Goal: Task Accomplishment & Management: Manage account settings

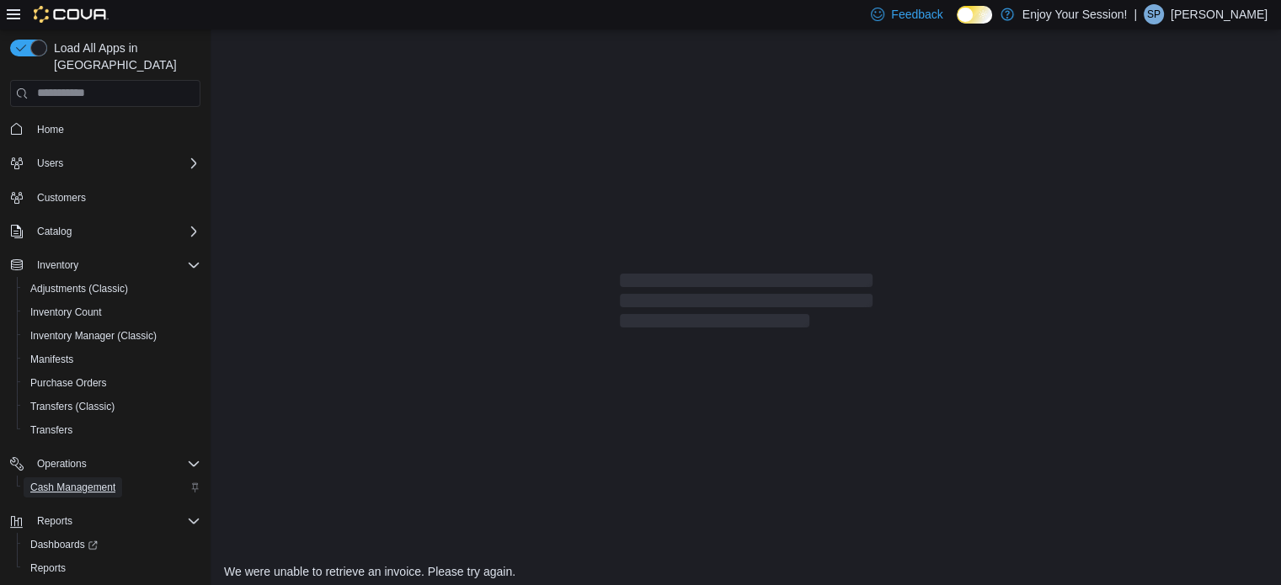
click at [115, 481] on span "Cash Management" at bounding box center [72, 487] width 85 height 13
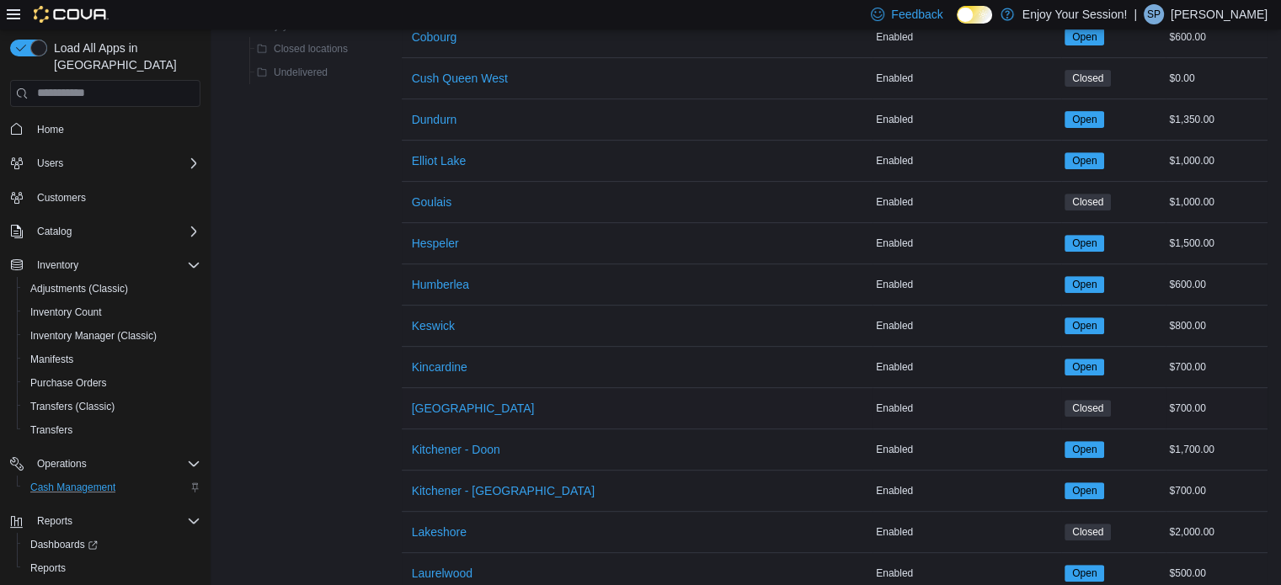
scroll to position [758, 0]
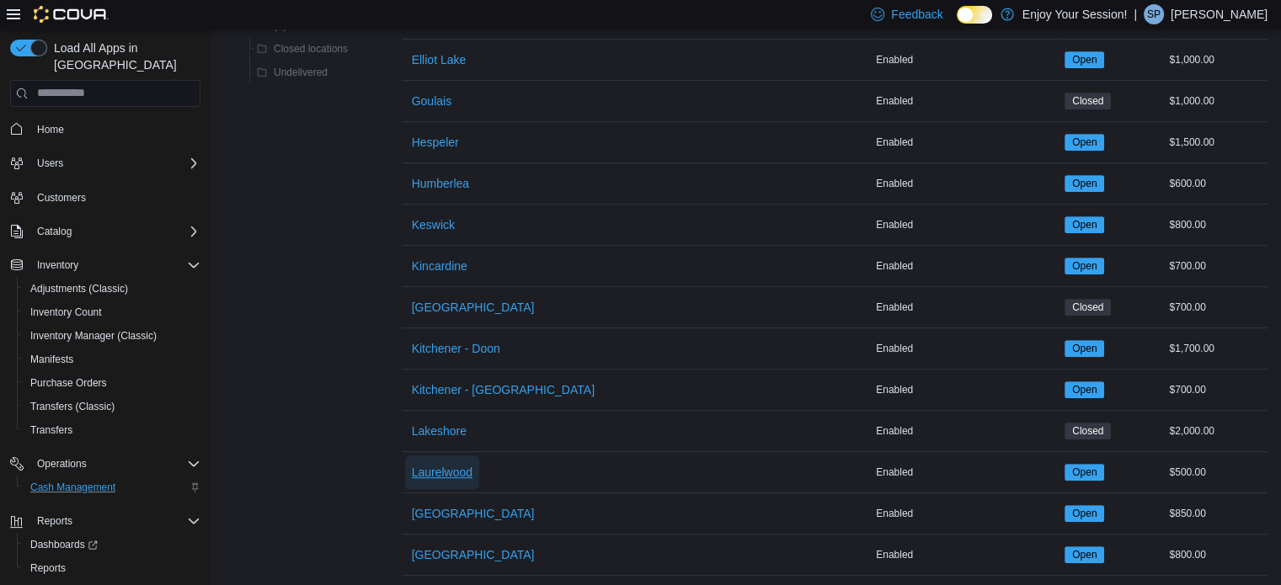
click at [444, 458] on span "Laurelwood" at bounding box center [442, 472] width 61 height 34
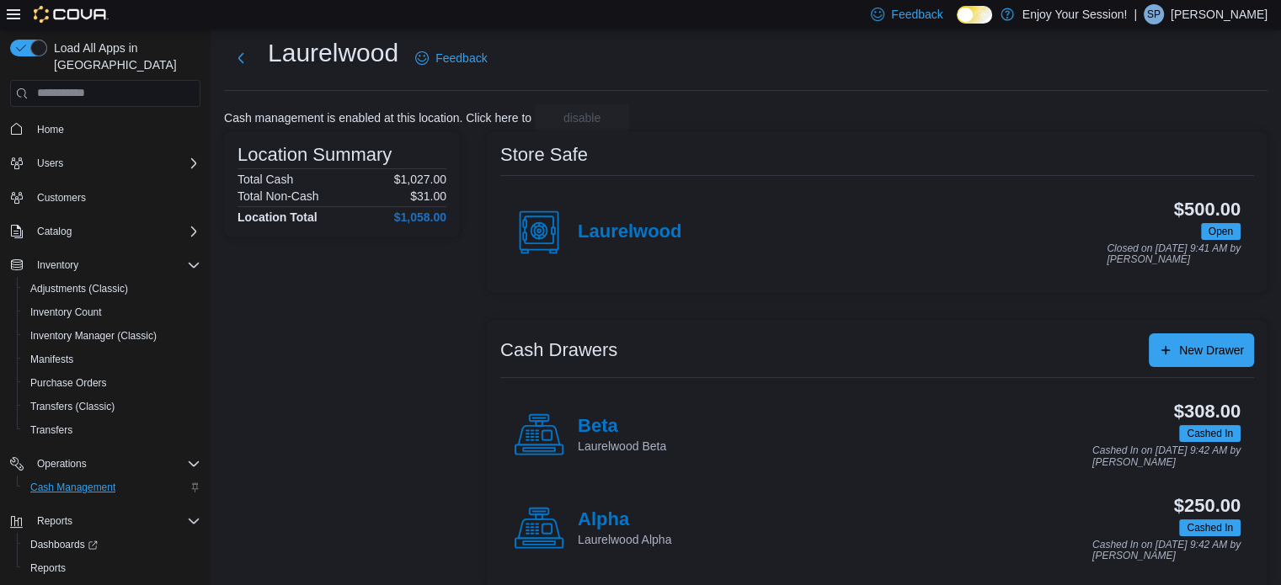
scroll to position [54, 0]
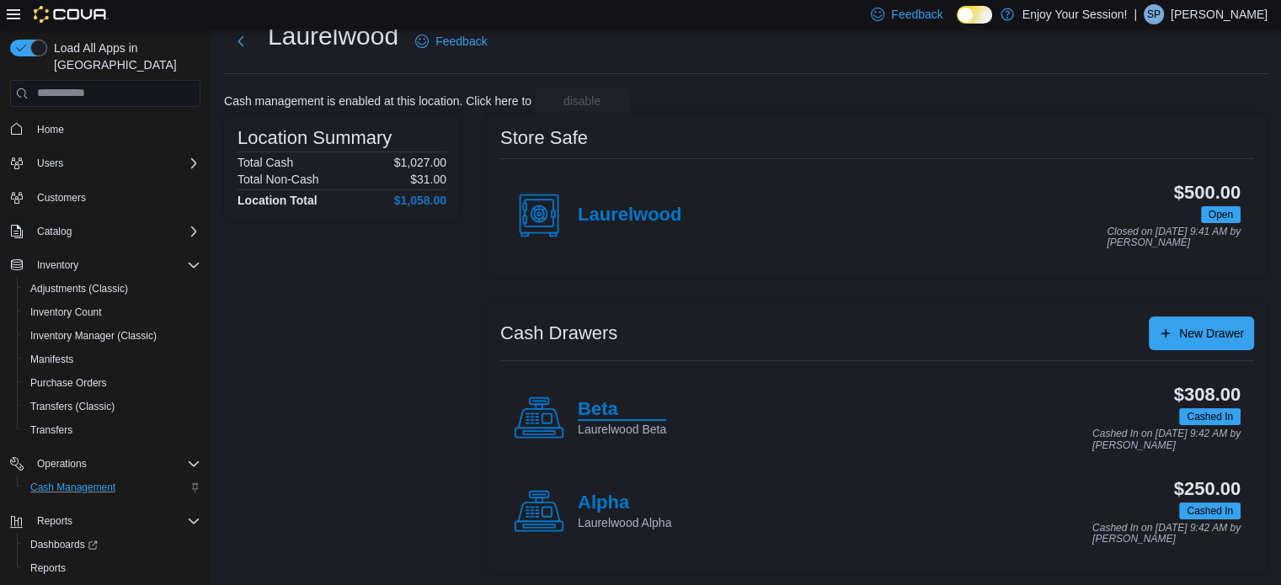
click at [600, 410] on h4 "Beta" at bounding box center [622, 410] width 88 height 22
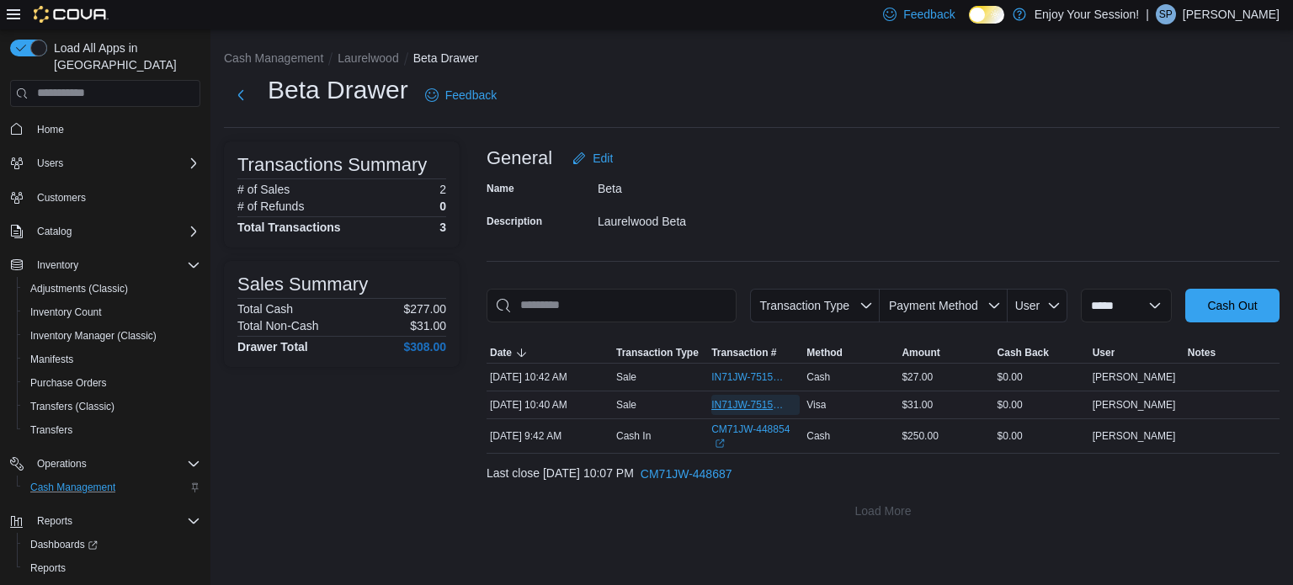
click at [741, 401] on span "IN71JW-7515360" at bounding box center [747, 404] width 72 height 13
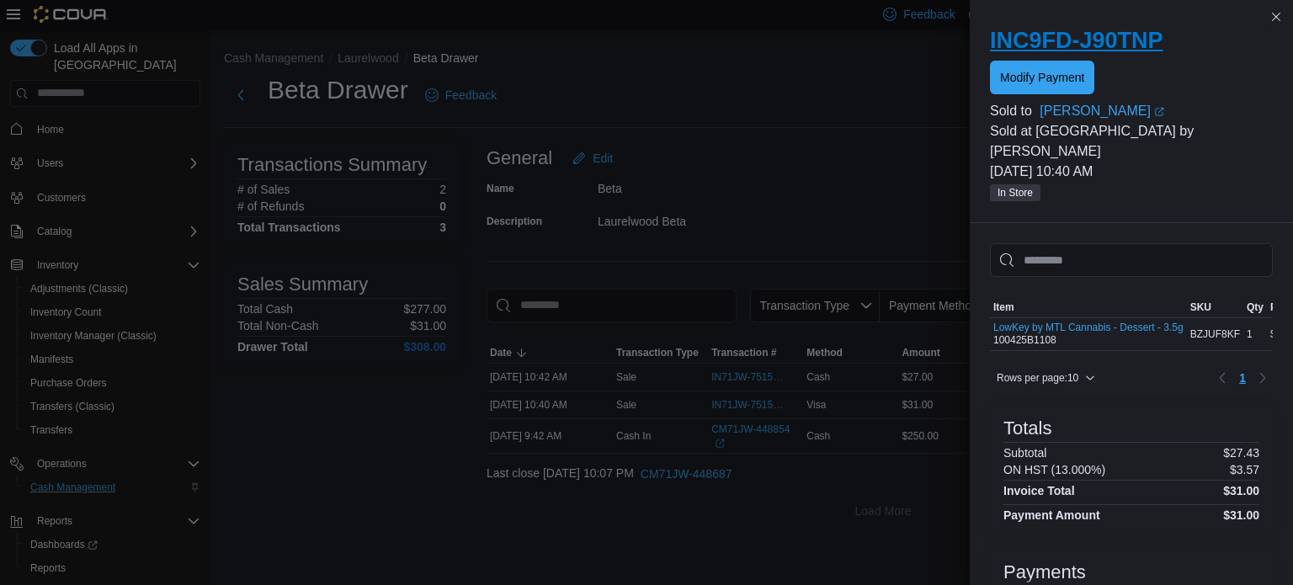
drag, startPoint x: 1057, startPoint y: 48, endPoint x: 1077, endPoint y: 71, distance: 30.4
click at [1058, 53] on h2 "INC9FD-J90TNP" at bounding box center [1131, 40] width 283 height 27
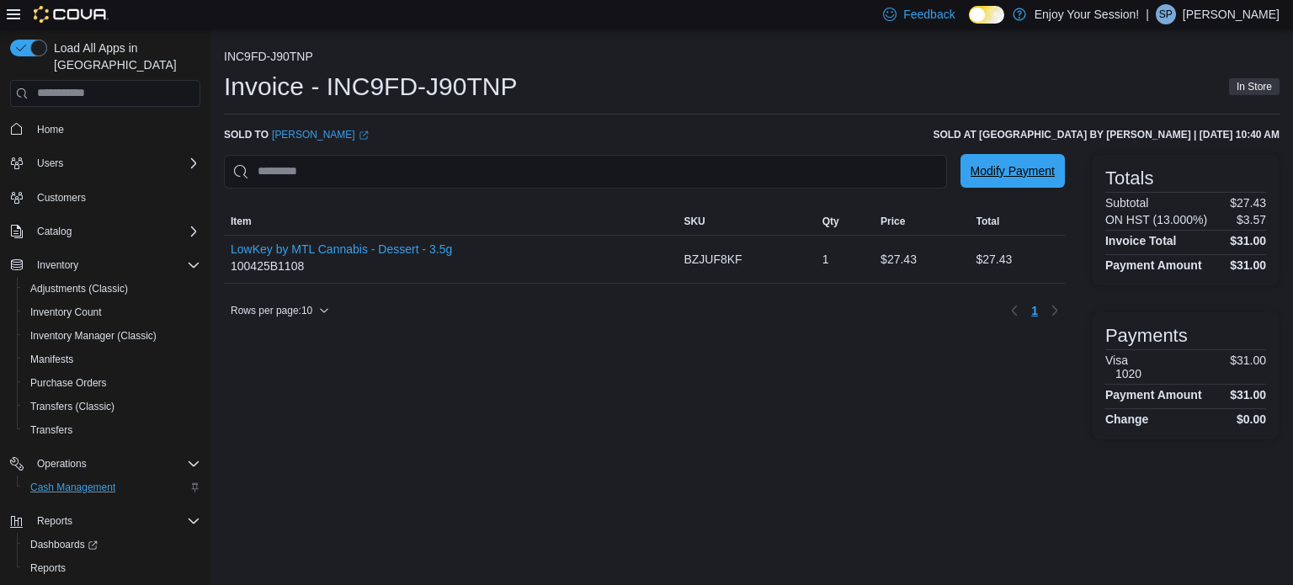
click at [1043, 168] on span "Modify Payment" at bounding box center [1013, 170] width 84 height 17
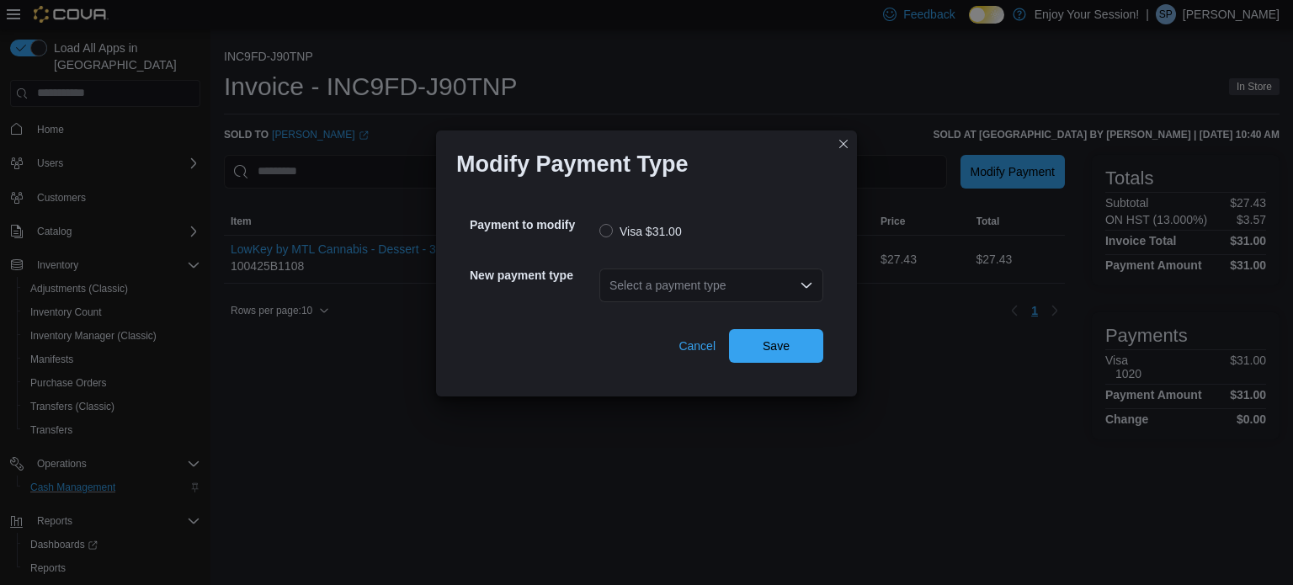
click at [802, 282] on icon "Open list of options" at bounding box center [806, 285] width 13 height 13
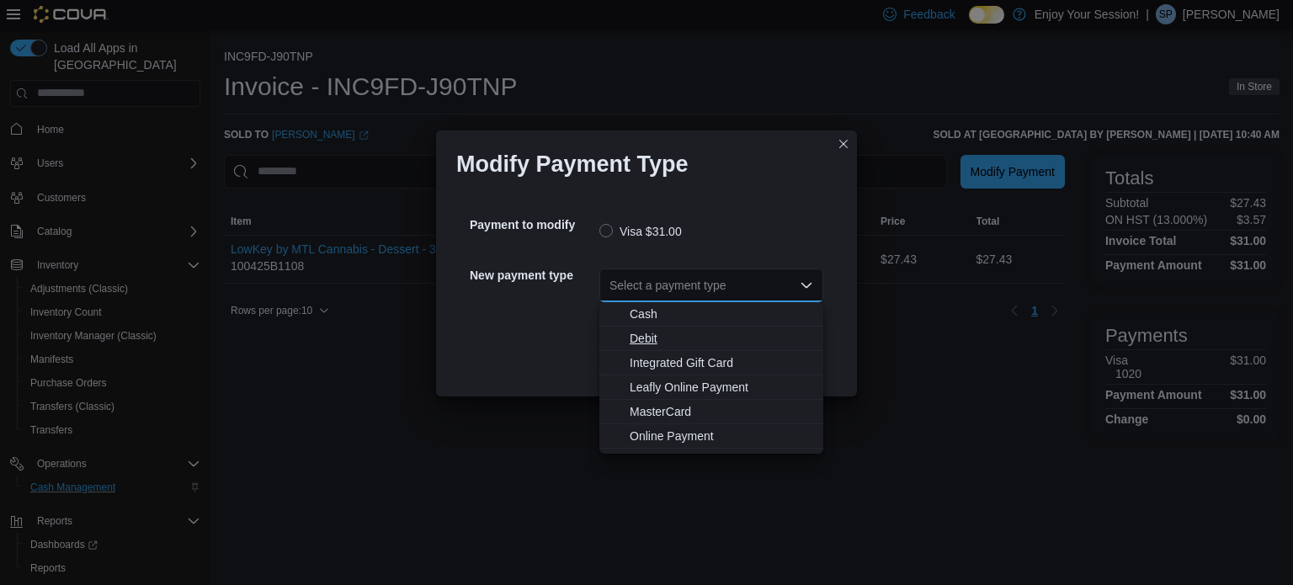
click at [667, 333] on span "Debit" at bounding box center [722, 338] width 184 height 17
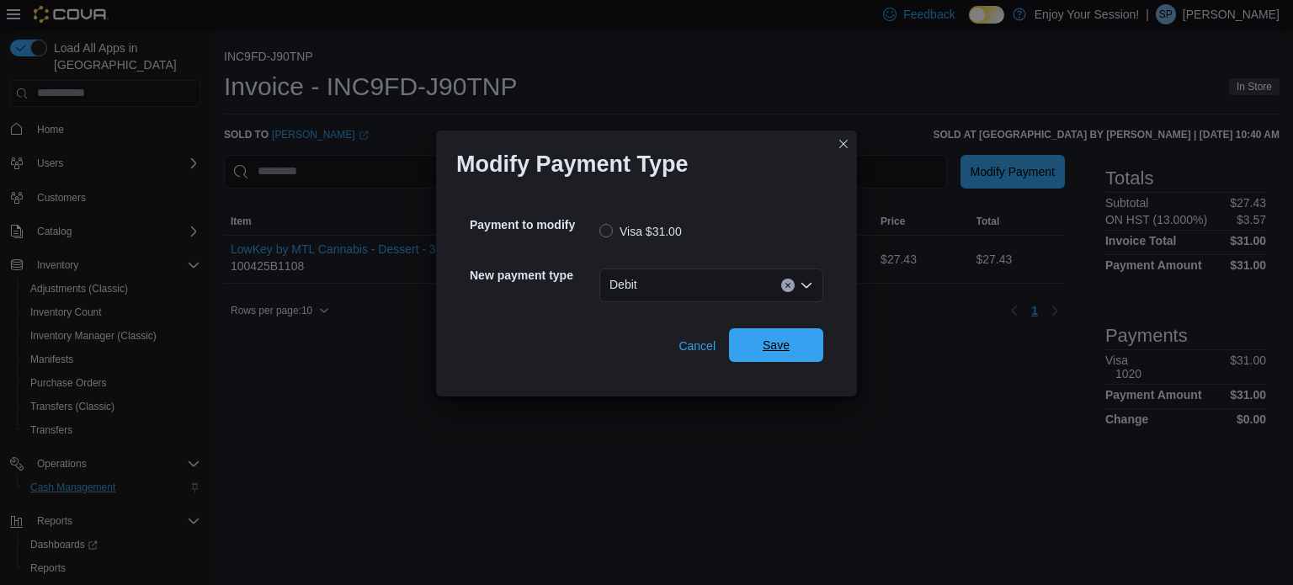
click at [754, 340] on span "Save" at bounding box center [776, 345] width 74 height 34
